Goal: Task Accomplishment & Management: Use online tool/utility

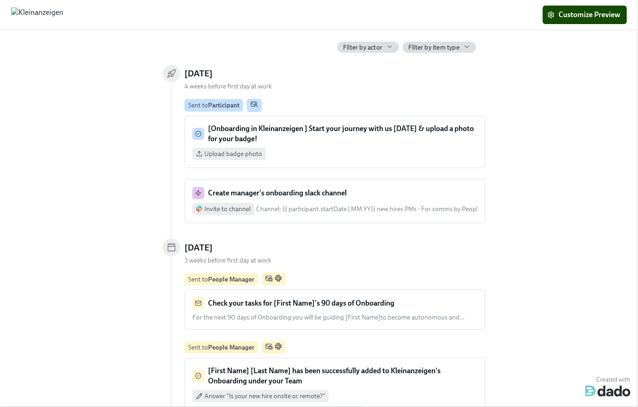
scroll to position [5, 0]
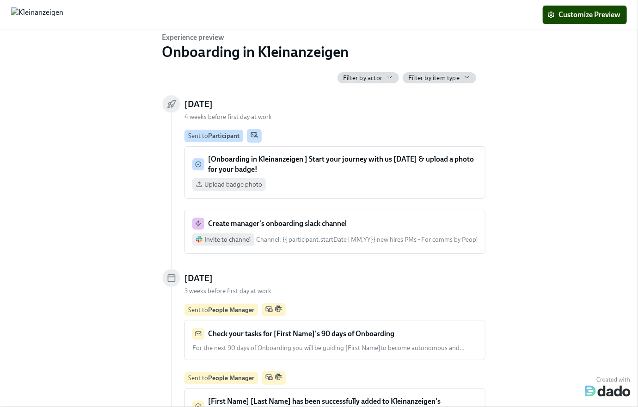
click at [373, 76] on span "Filter by actor" at bounding box center [362, 78] width 39 height 9
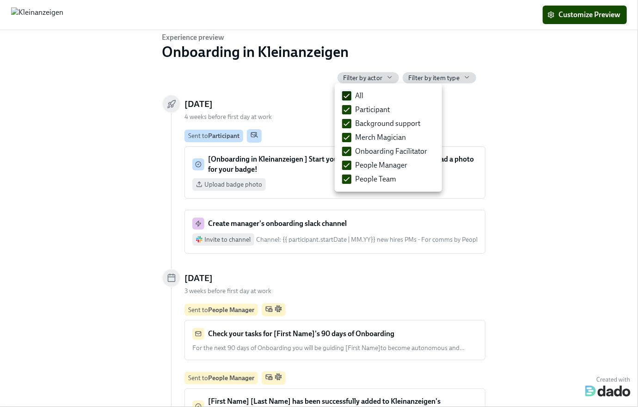
click at [350, 89] on label "All" at bounding box center [353, 96] width 29 height 14
click at [350, 92] on input "All" at bounding box center [347, 96] width 8 height 8
checkbox input "false"
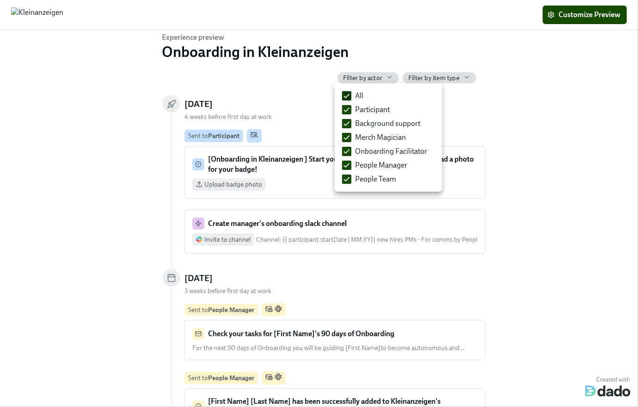
checkbox input "false"
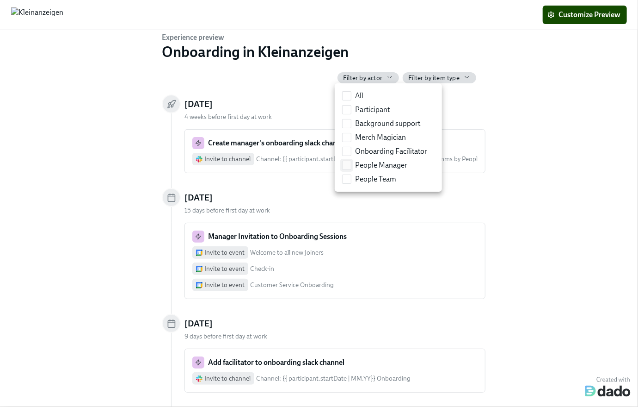
click at [345, 165] on input "People Manager" at bounding box center [347, 165] width 8 height 8
checkbox input "true"
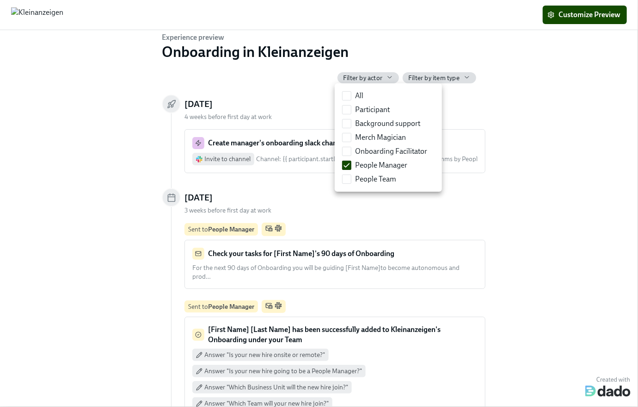
click at [513, 171] on div at bounding box center [319, 203] width 638 height 407
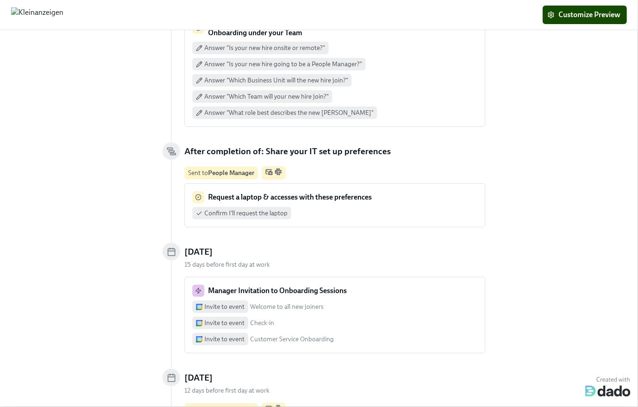
scroll to position [311, 0]
click at [245, 193] on strong "Request a laptop & accesses with these preferences" at bounding box center [290, 197] width 164 height 9
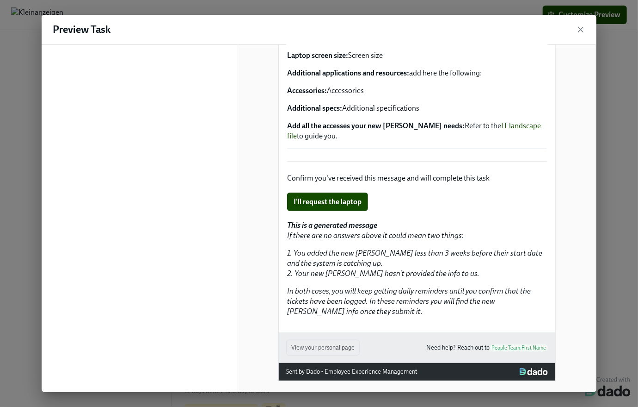
scroll to position [0, 0]
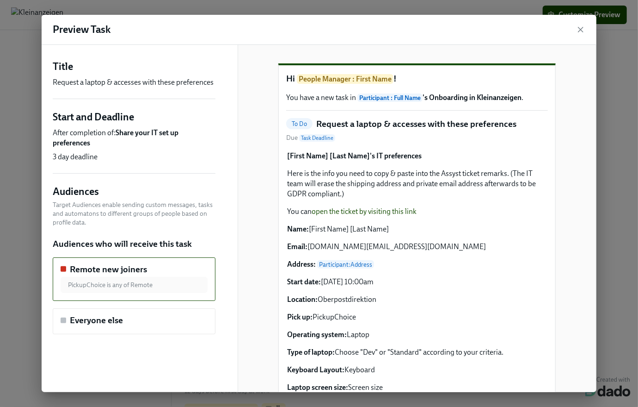
click at [367, 229] on div "[First Name] [Last Name]'s IT preferences Here is the info you need to copy & p…" at bounding box center [417, 316] width 262 height 332
click at [353, 199] on div "[First Name] [Last Name]'s IT preferences Here is the info you need to copy & p…" at bounding box center [417, 316] width 262 height 332
click at [372, 202] on div "[First Name] [Last Name]'s IT preferences Here is the info you need to copy & p…" at bounding box center [417, 316] width 262 height 332
click at [577, 27] on icon "button" at bounding box center [580, 29] width 9 height 9
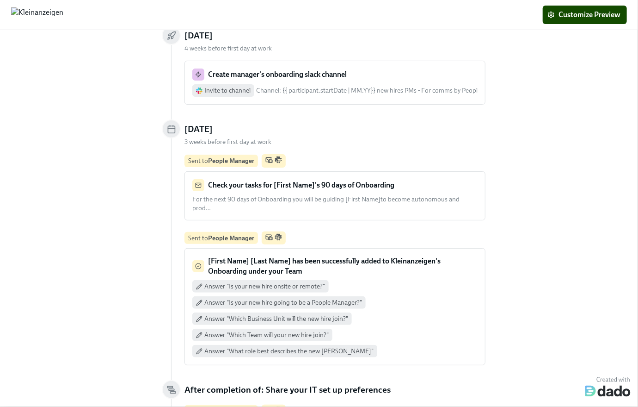
scroll to position [74, 0]
click at [447, 189] on div "Check your tasks for [First Name]'s 90 days of Onboarding" at bounding box center [334, 185] width 285 height 12
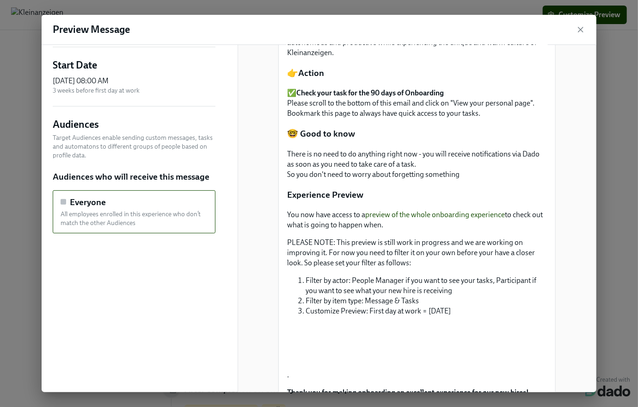
scroll to position [0, 0]
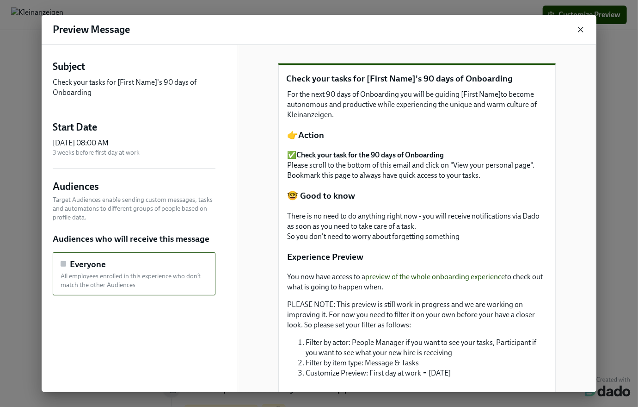
click at [582, 28] on icon "button" at bounding box center [581, 29] width 5 height 5
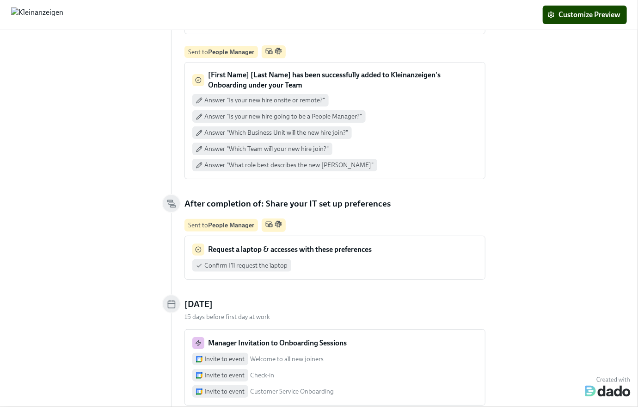
scroll to position [262, 0]
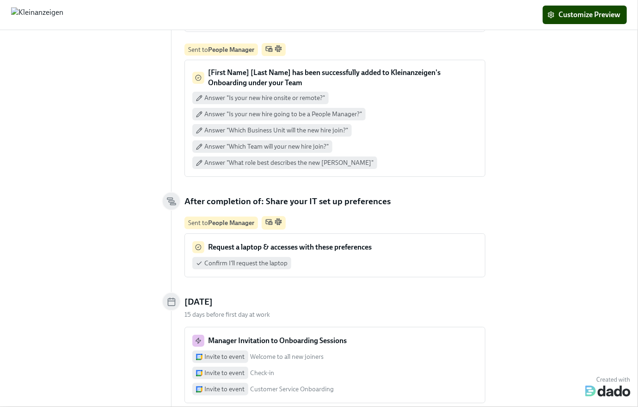
click at [88, 168] on div "Experience preview Onboarding in Kleinanzeigen Filter by actor Filter by item t…" at bounding box center [319, 218] width 638 height 377
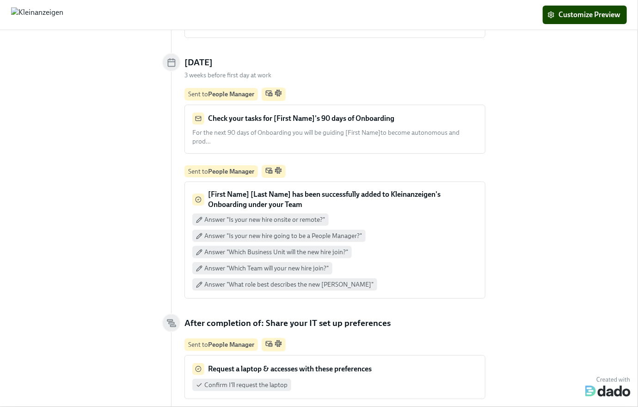
scroll to position [140, 0]
click at [227, 365] on strong "Request a laptop & accesses with these preferences" at bounding box center [290, 369] width 164 height 9
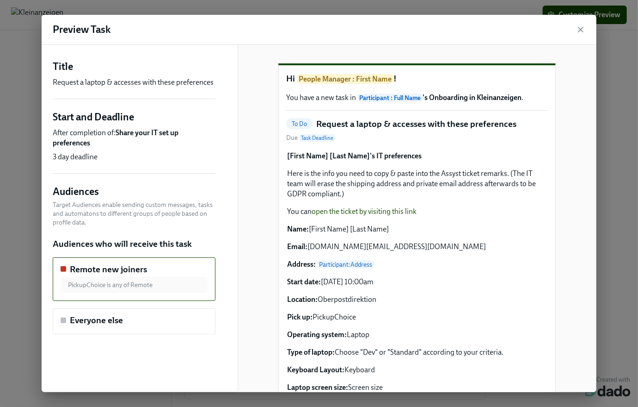
click at [391, 228] on div "[First Name] [Last Name]'s IT preferences Here is the info you need to copy & p…" at bounding box center [417, 316] width 262 height 332
click at [410, 227] on div "[First Name] [Last Name]'s IT preferences Here is the info you need to copy & p…" at bounding box center [417, 316] width 262 height 332
click at [409, 226] on div "[First Name] [Last Name]'s IT preferences Here is the info you need to copy & p…" at bounding box center [417, 316] width 262 height 332
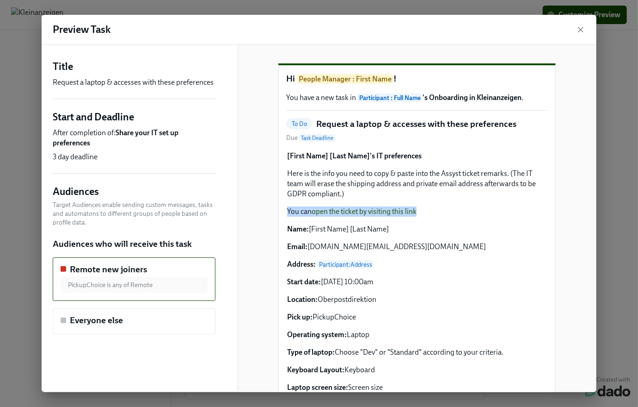
click at [409, 226] on div "[First Name] [Last Name]'s IT preferences Here is the info you need to copy & p…" at bounding box center [417, 316] width 262 height 332
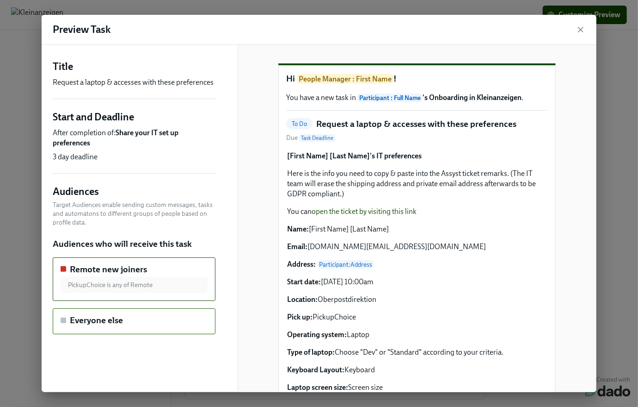
click at [179, 323] on div "Everyone else" at bounding box center [134, 320] width 147 height 12
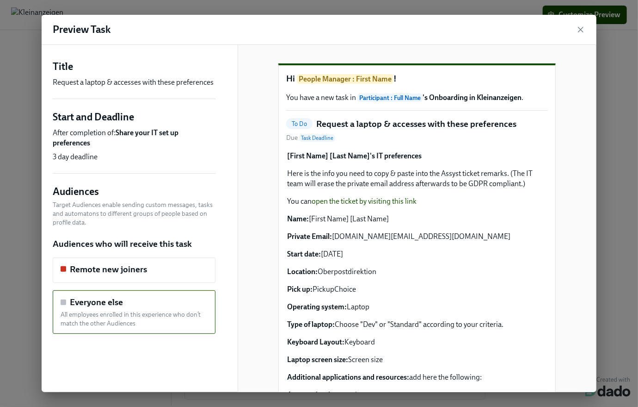
click at [66, 303] on div at bounding box center [64, 302] width 6 height 6
click at [64, 302] on div at bounding box center [64, 302] width 6 height 6
click at [381, 214] on div "[First Name] [Last Name]'s IT preferences Here is the info you need to copy & p…" at bounding box center [417, 302] width 262 height 304
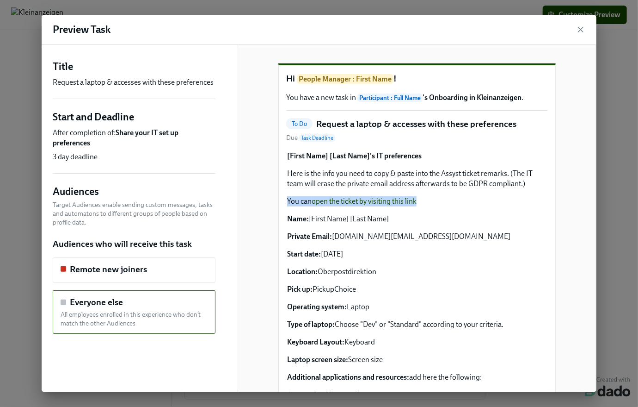
click at [381, 214] on div "[First Name] [Last Name]'s IT preferences Here is the info you need to copy & p…" at bounding box center [417, 302] width 262 height 304
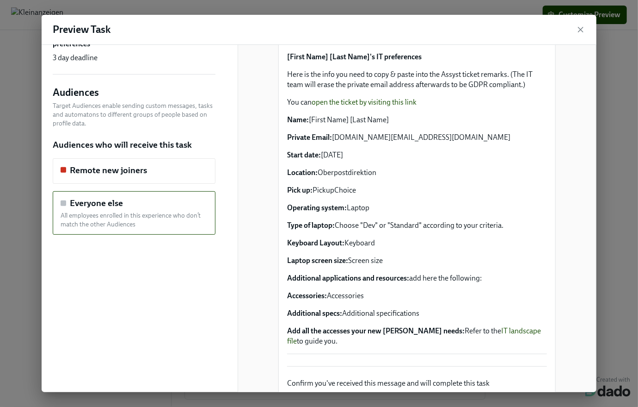
scroll to position [99, 0]
drag, startPoint x: 284, startPoint y: 133, endPoint x: 339, endPoint y: 359, distance: 232.6
click at [339, 355] on div "[First Name] [Last Name]'s IT preferences Here is the info you need to copy & p…" at bounding box center [417, 203] width 262 height 304
copy div "Name: [First Name] [Last Name] Private Email: [DOMAIN_NAME][EMAIL_ADDRESS][DOMA…"
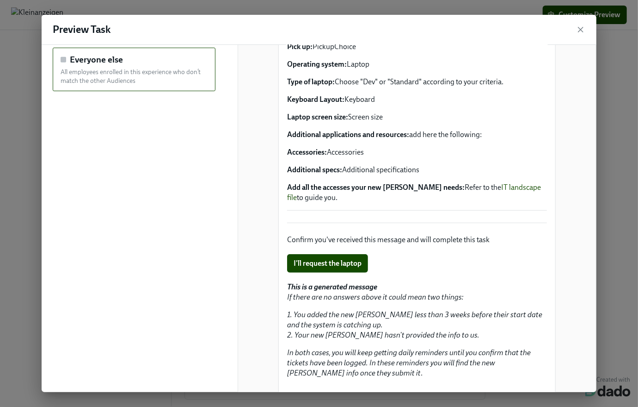
scroll to position [243, 0]
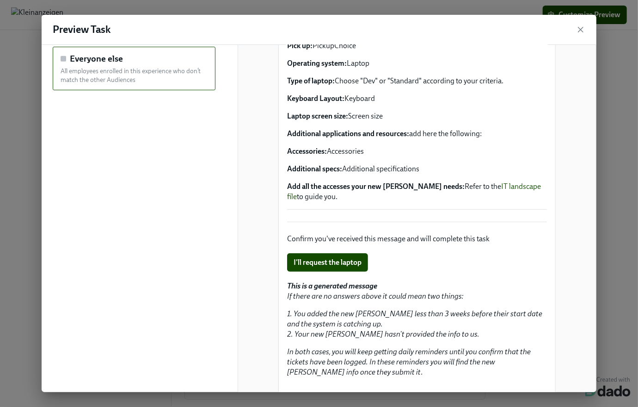
click at [341, 272] on div "I'll request the laptop" at bounding box center [417, 262] width 262 height 20
click at [331, 272] on div "I'll request the laptop" at bounding box center [417, 262] width 262 height 20
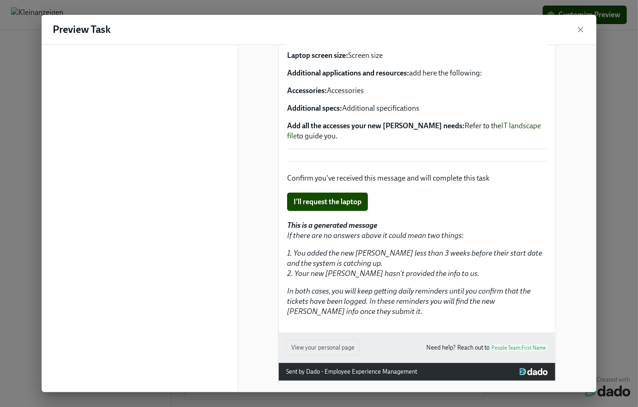
click at [332, 212] on div "I'll request the laptop" at bounding box center [417, 202] width 262 height 20
drag, startPoint x: 332, startPoint y: 216, endPoint x: 351, endPoint y: 267, distance: 54.3
click at [351, 267] on div "[First Name] [Last Name]'s IT preferences Here is the info you need to copy & p…" at bounding box center [417, 81] width 262 height 471
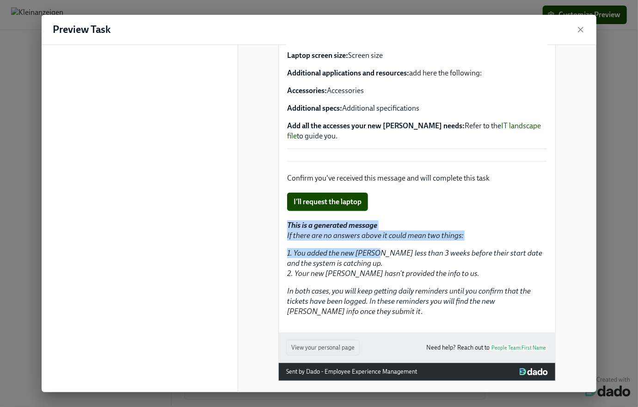
scroll to position [304, 0]
click at [351, 267] on div "This is a generated message If there are no answers above it could mean two thi…" at bounding box center [417, 268] width 262 height 98
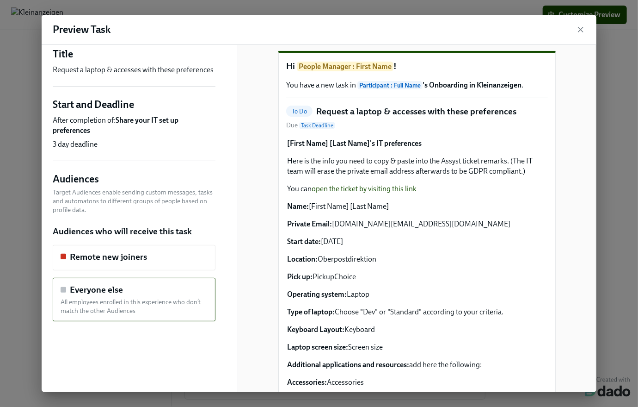
scroll to position [0, 0]
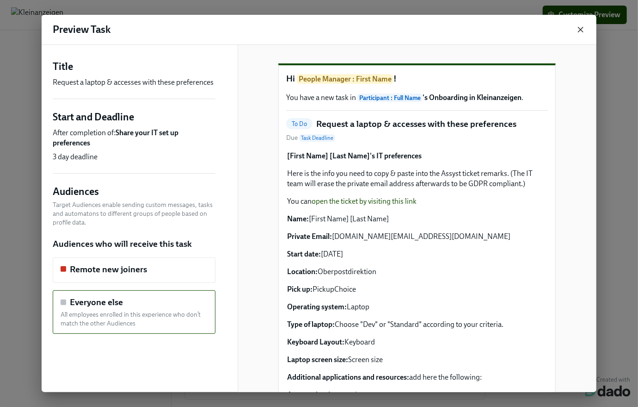
click at [580, 30] on icon "button" at bounding box center [580, 29] width 9 height 9
